Goal: Check status

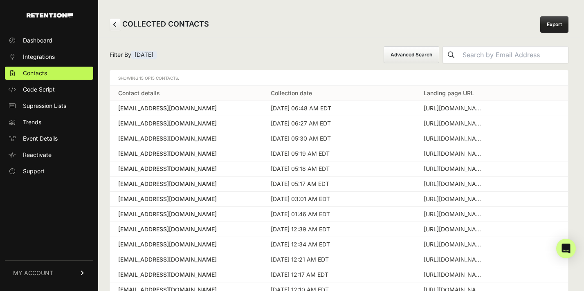
click at [116, 25] on icon at bounding box center [115, 25] width 4 height 6
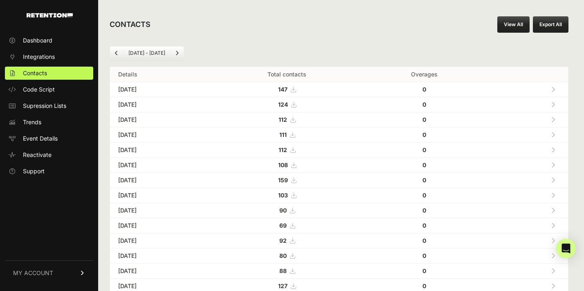
click at [555, 90] on icon at bounding box center [553, 90] width 4 height 6
